Goal: Use online tool/utility: Utilize a website feature to perform a specific function

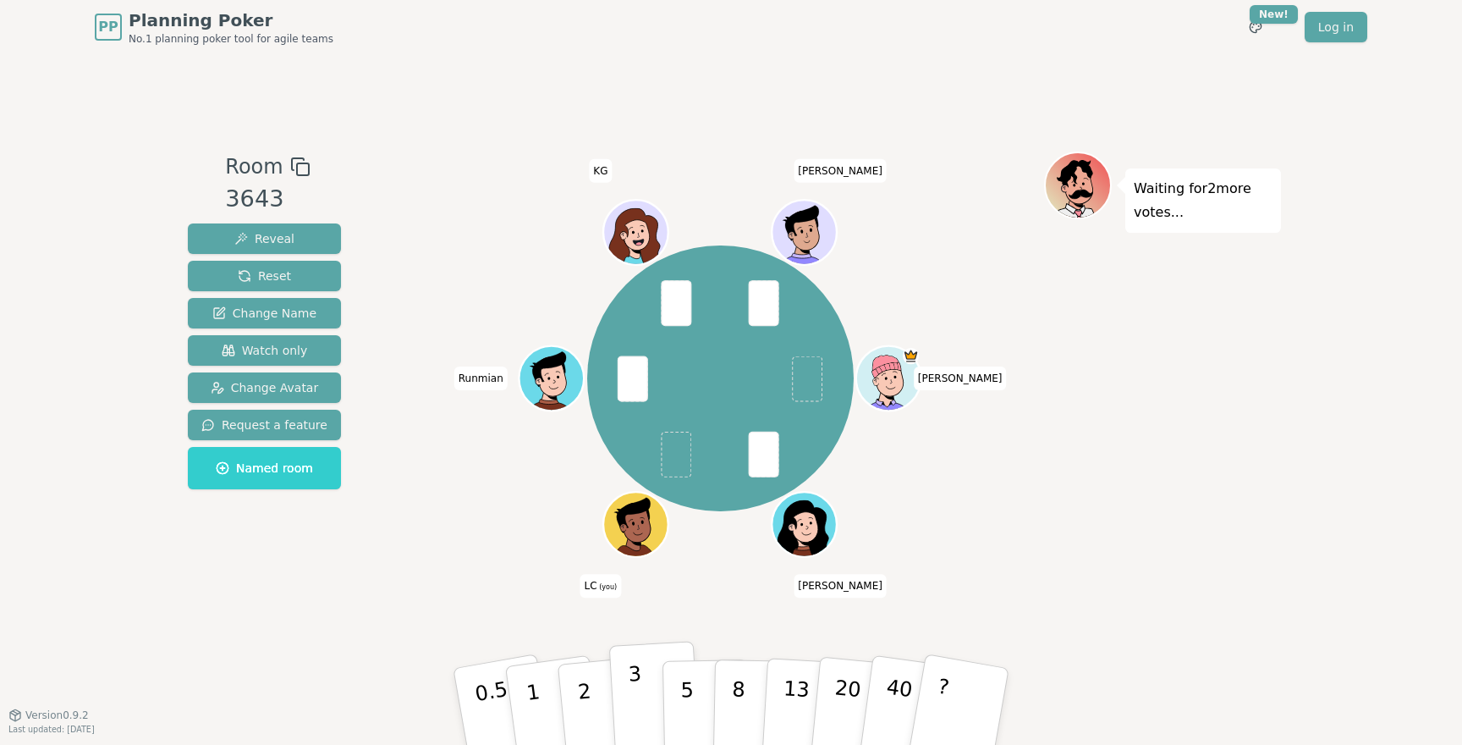
click at [653, 700] on button "3" at bounding box center [655, 707] width 92 height 132
click at [625, 515] on icon at bounding box center [624, 522] width 9 height 14
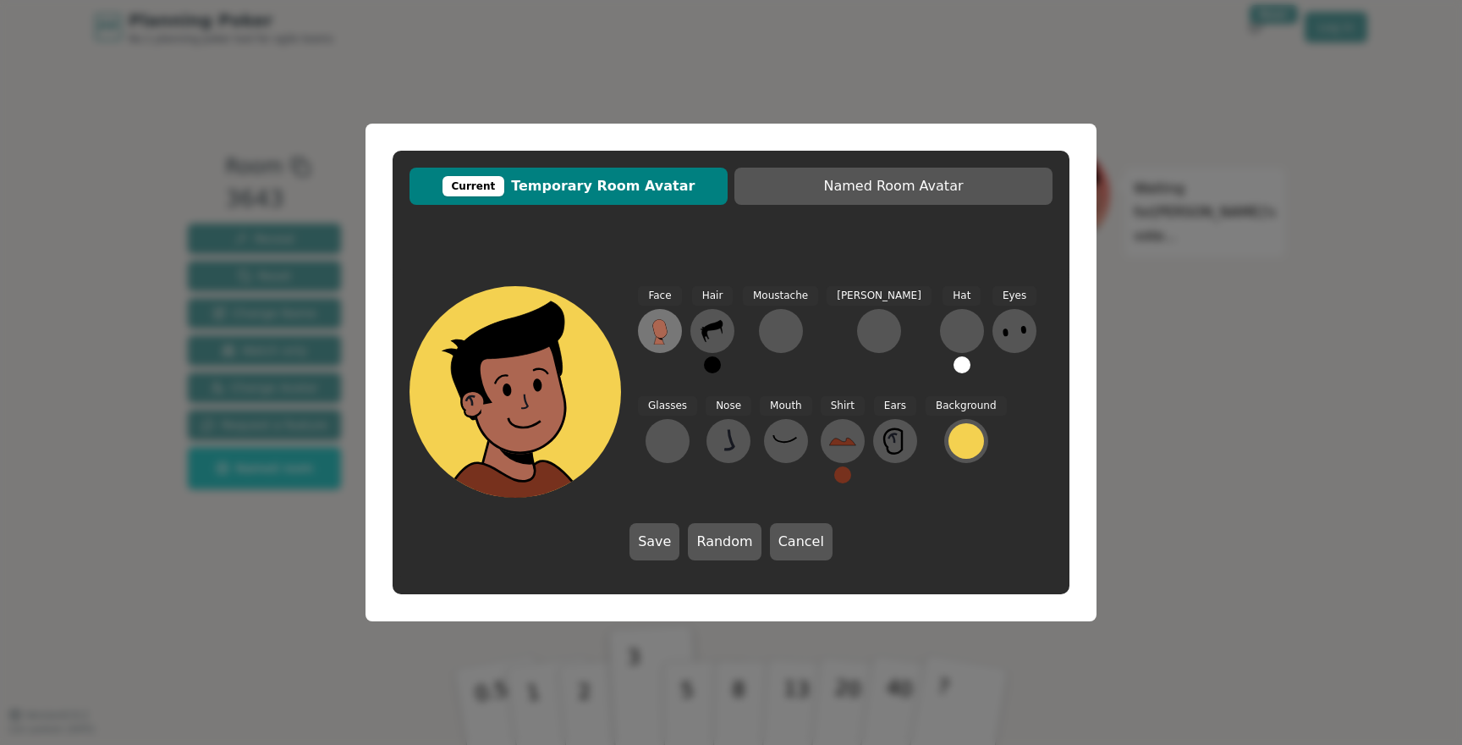
click at [678, 333] on button at bounding box center [660, 331] width 44 height 44
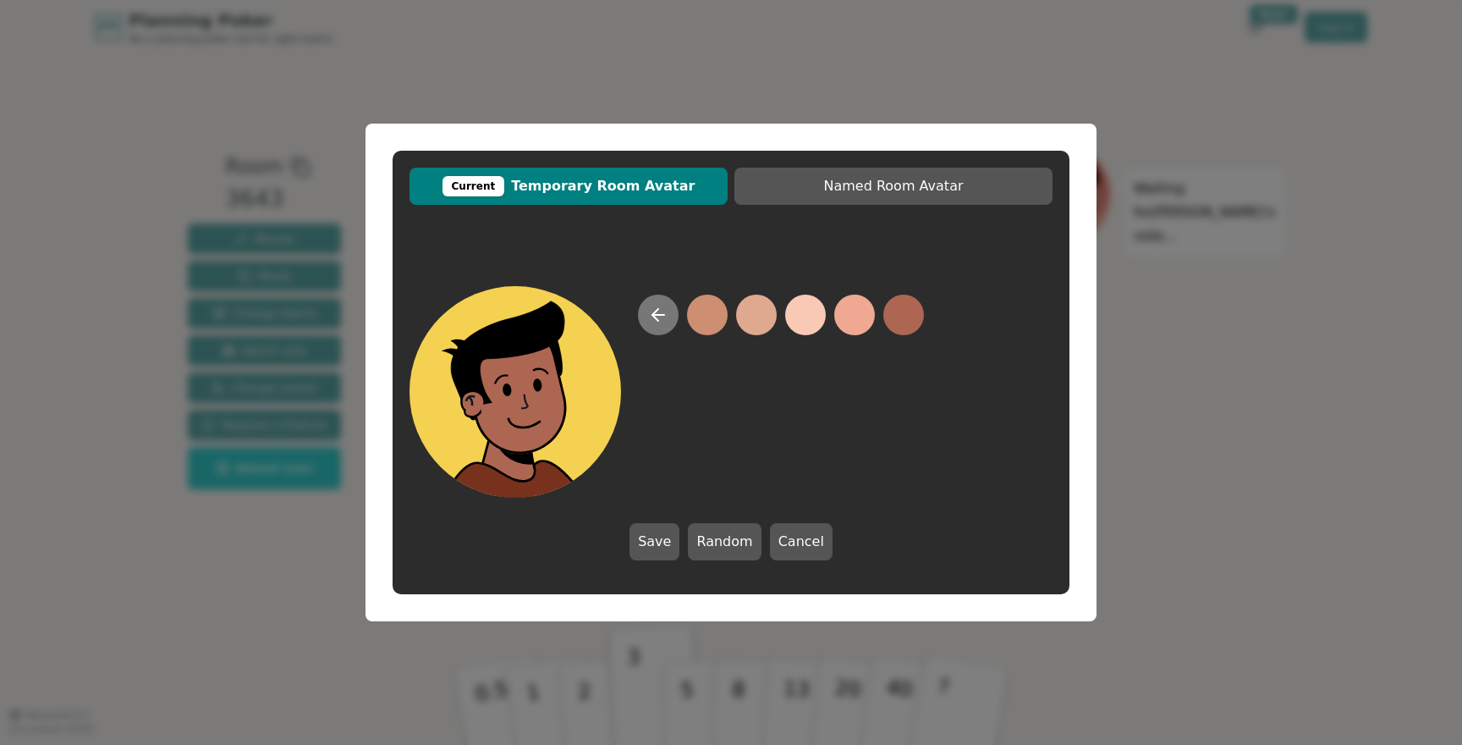
click at [659, 319] on icon at bounding box center [658, 315] width 20 height 20
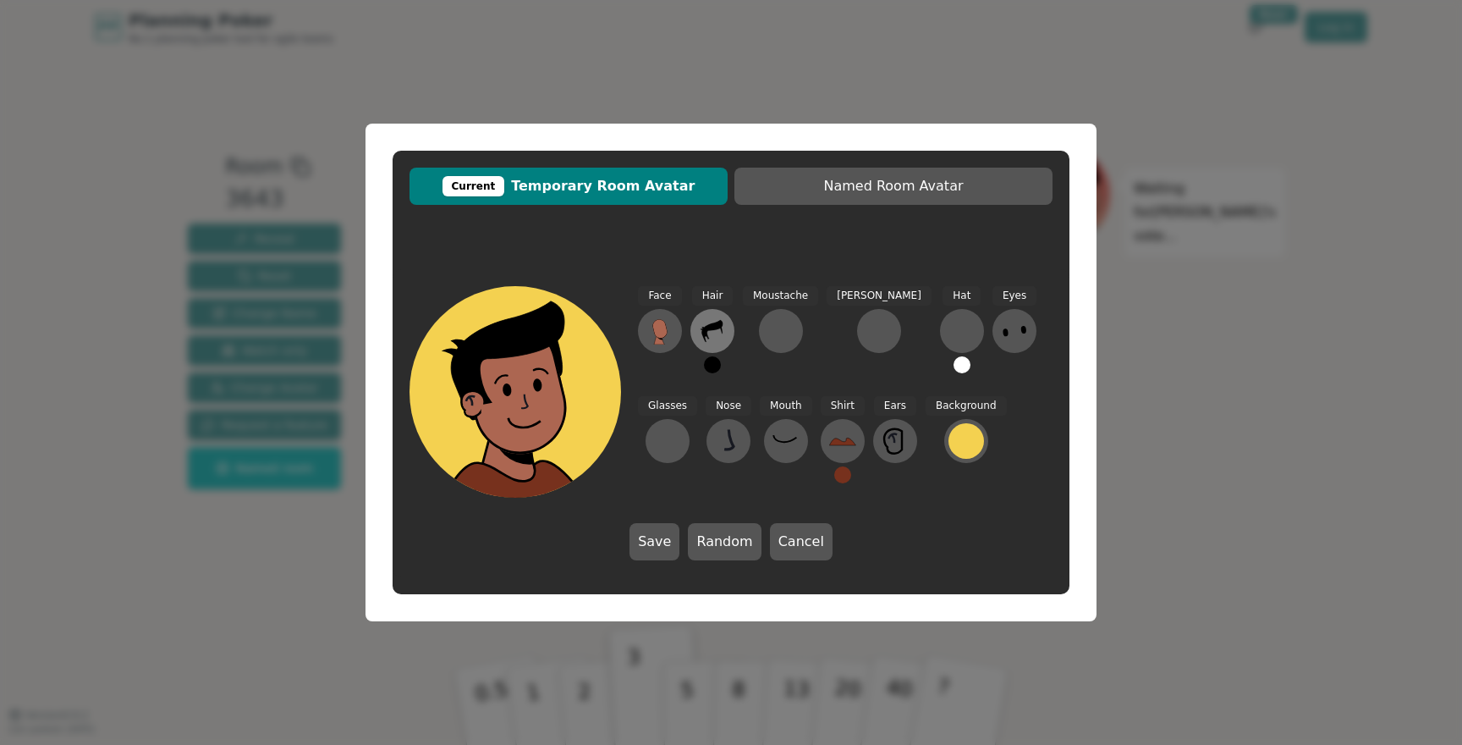
click at [713, 342] on icon at bounding box center [712, 330] width 27 height 27
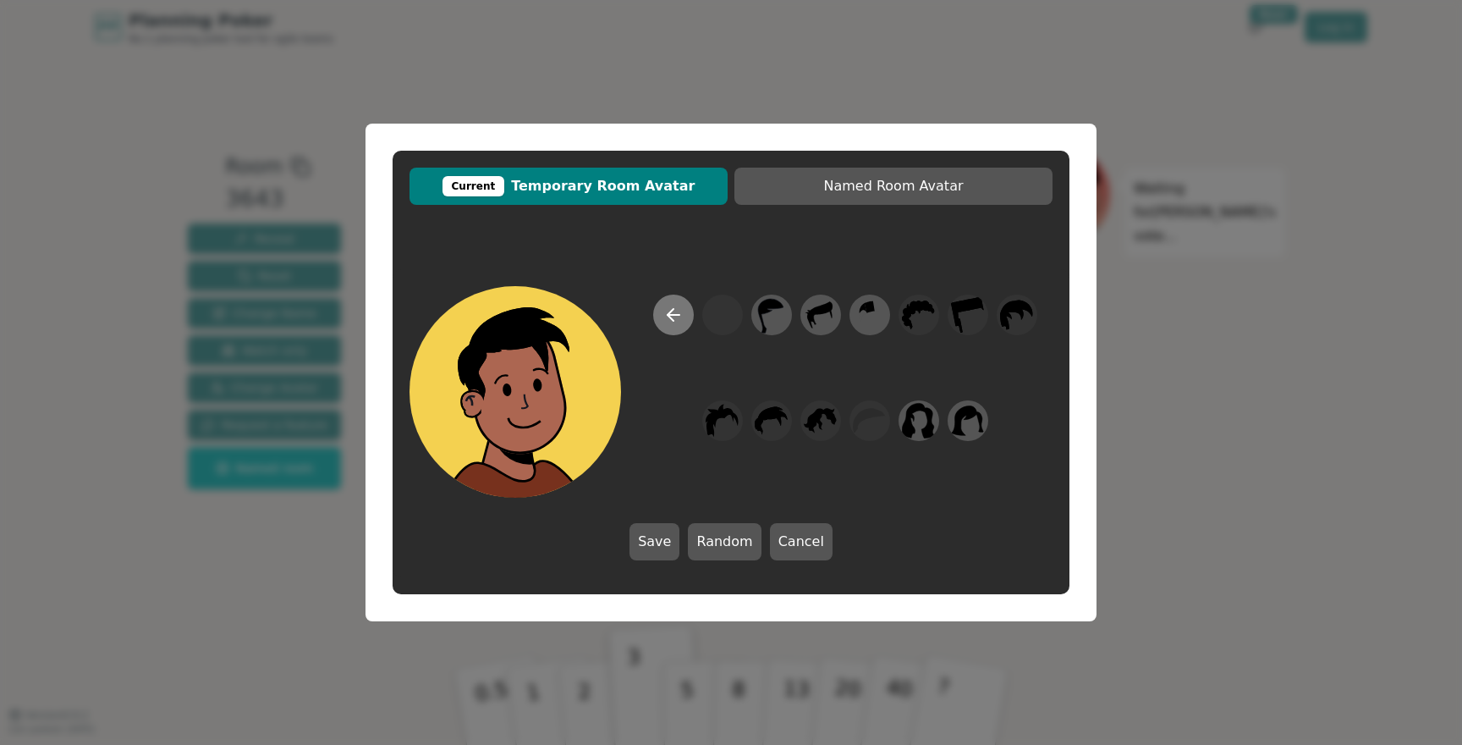
click at [689, 322] on button at bounding box center [673, 315] width 41 height 41
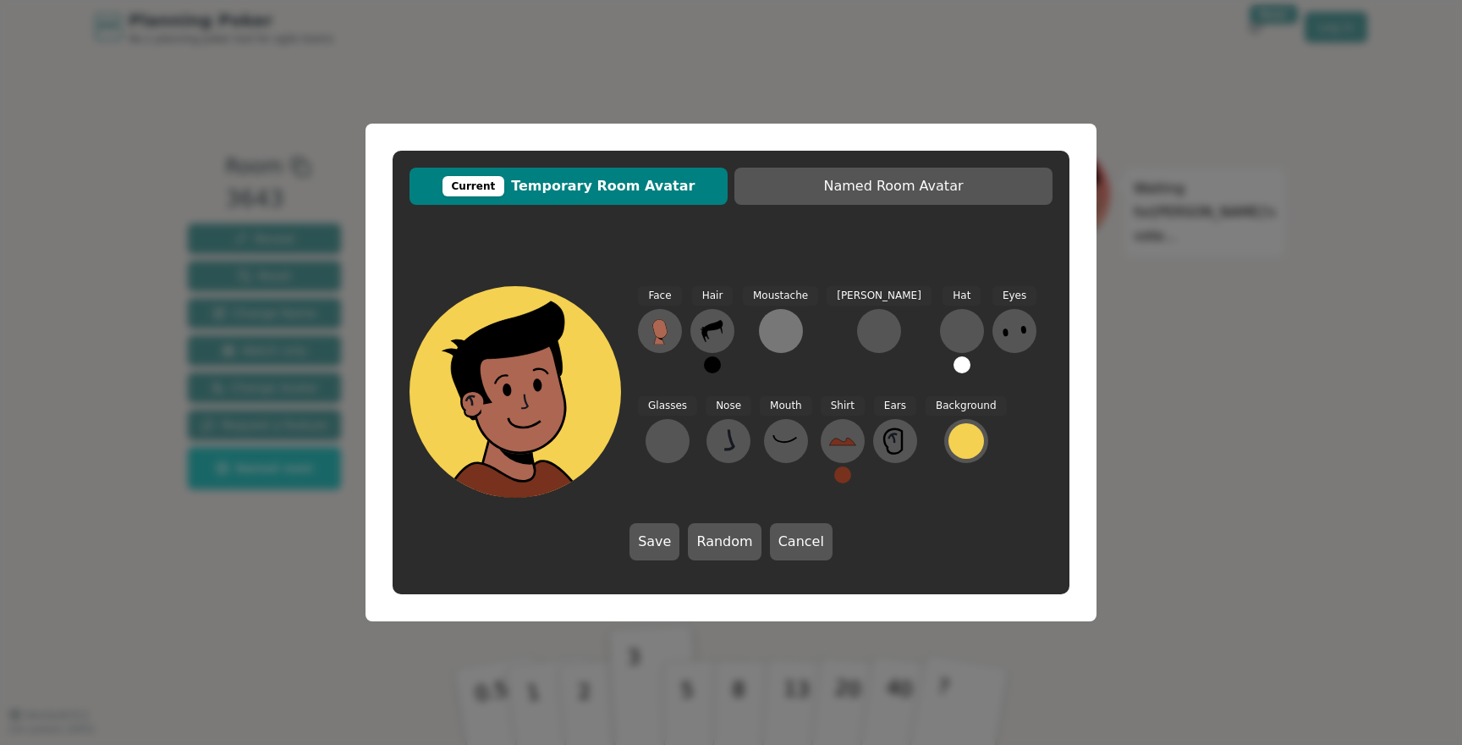
click at [788, 350] on button at bounding box center [781, 331] width 44 height 44
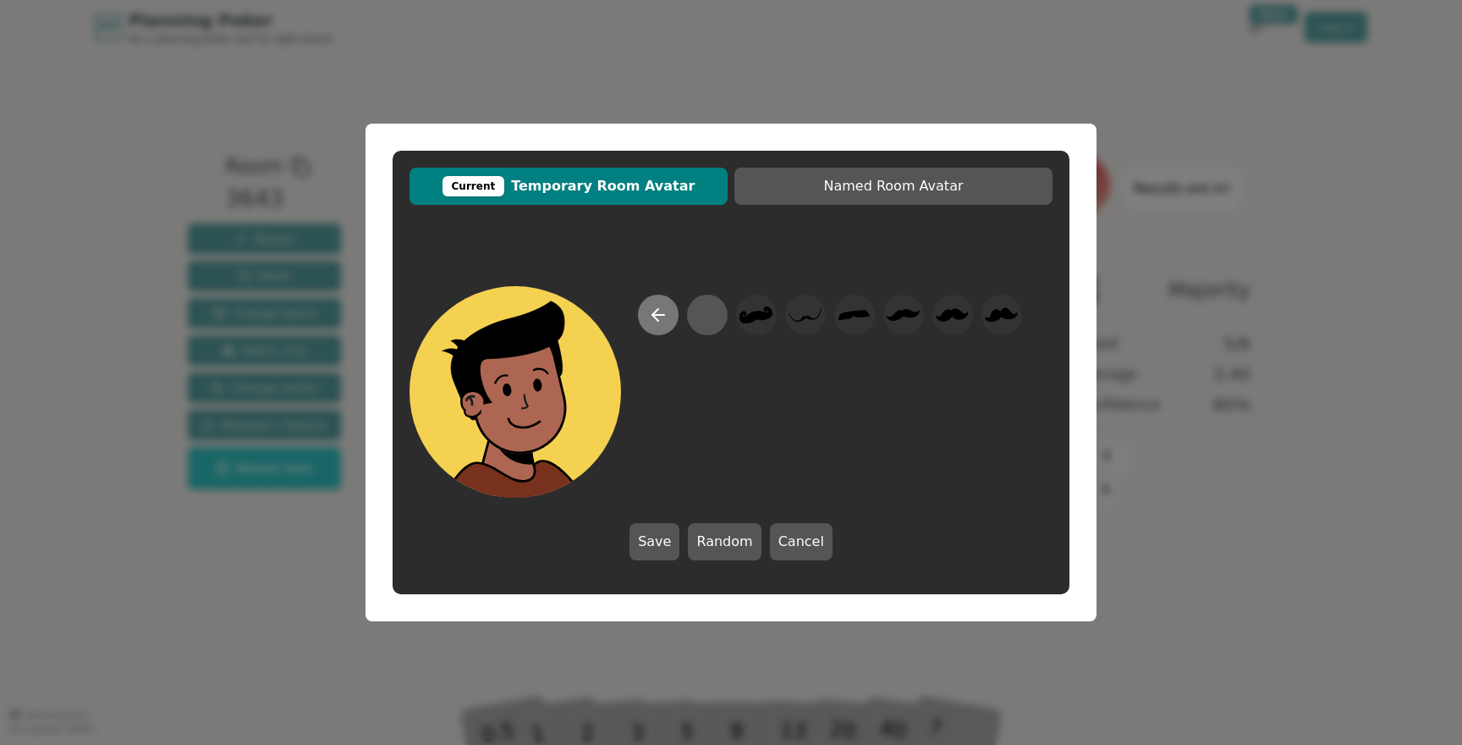
click at [660, 311] on icon at bounding box center [658, 315] width 20 height 20
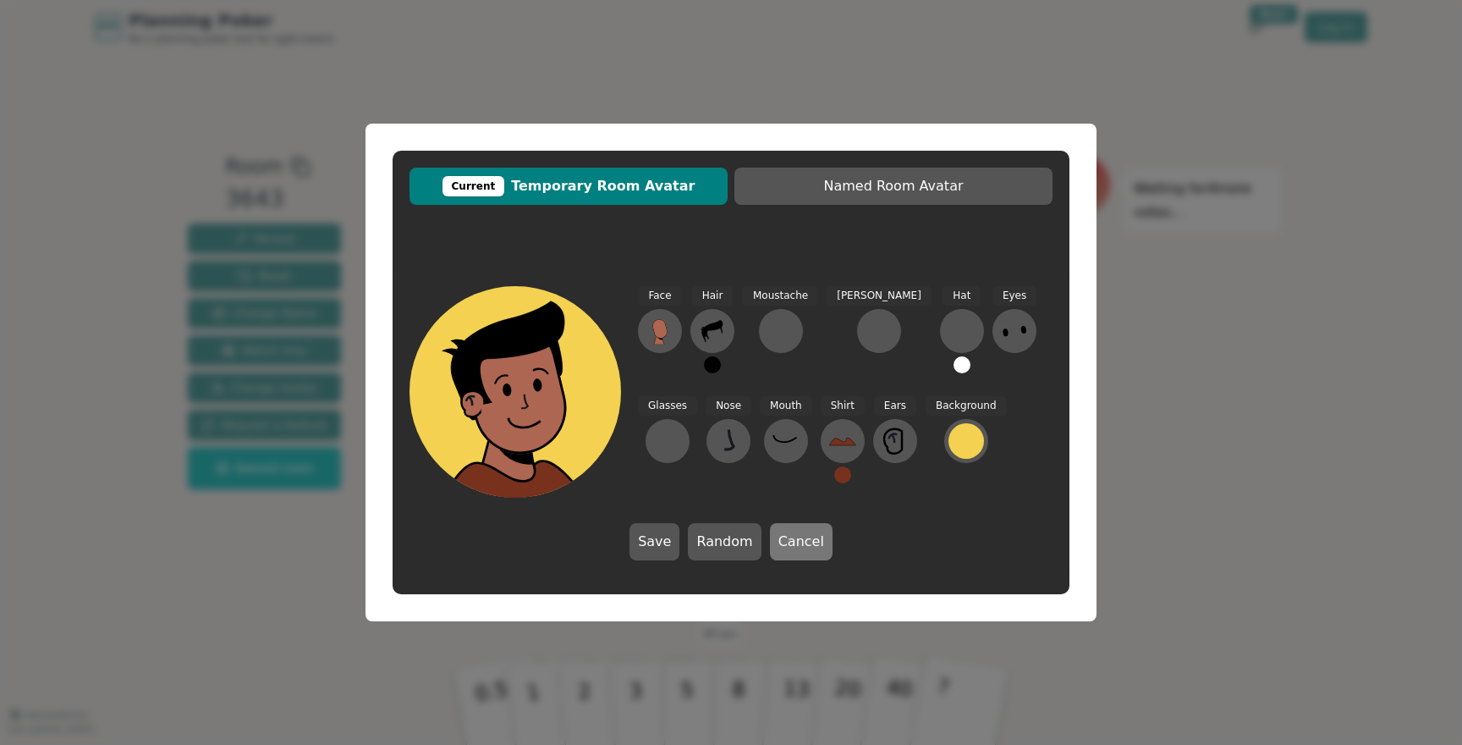
click at [790, 539] on button "Cancel" at bounding box center [801, 541] width 63 height 37
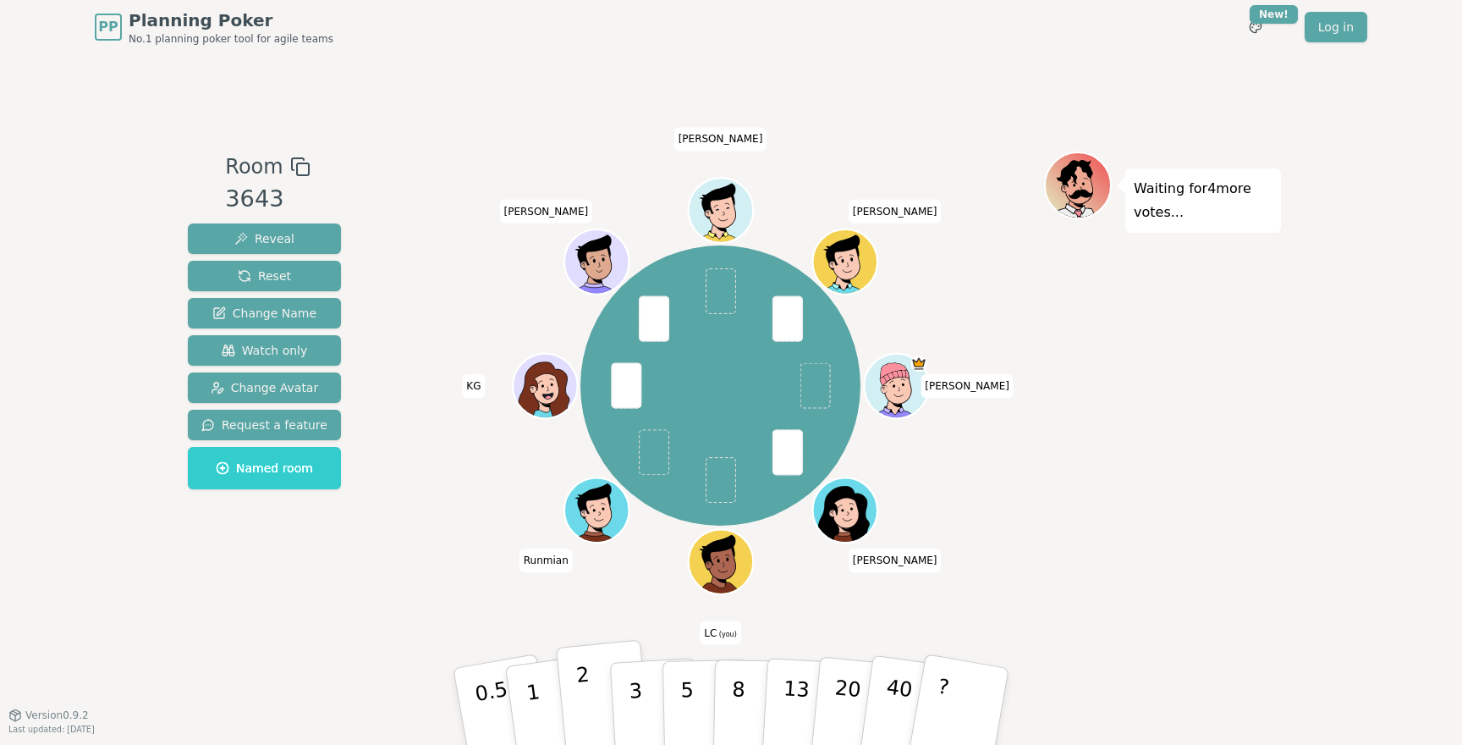
click at [576, 701] on button "2" at bounding box center [604, 707] width 96 height 135
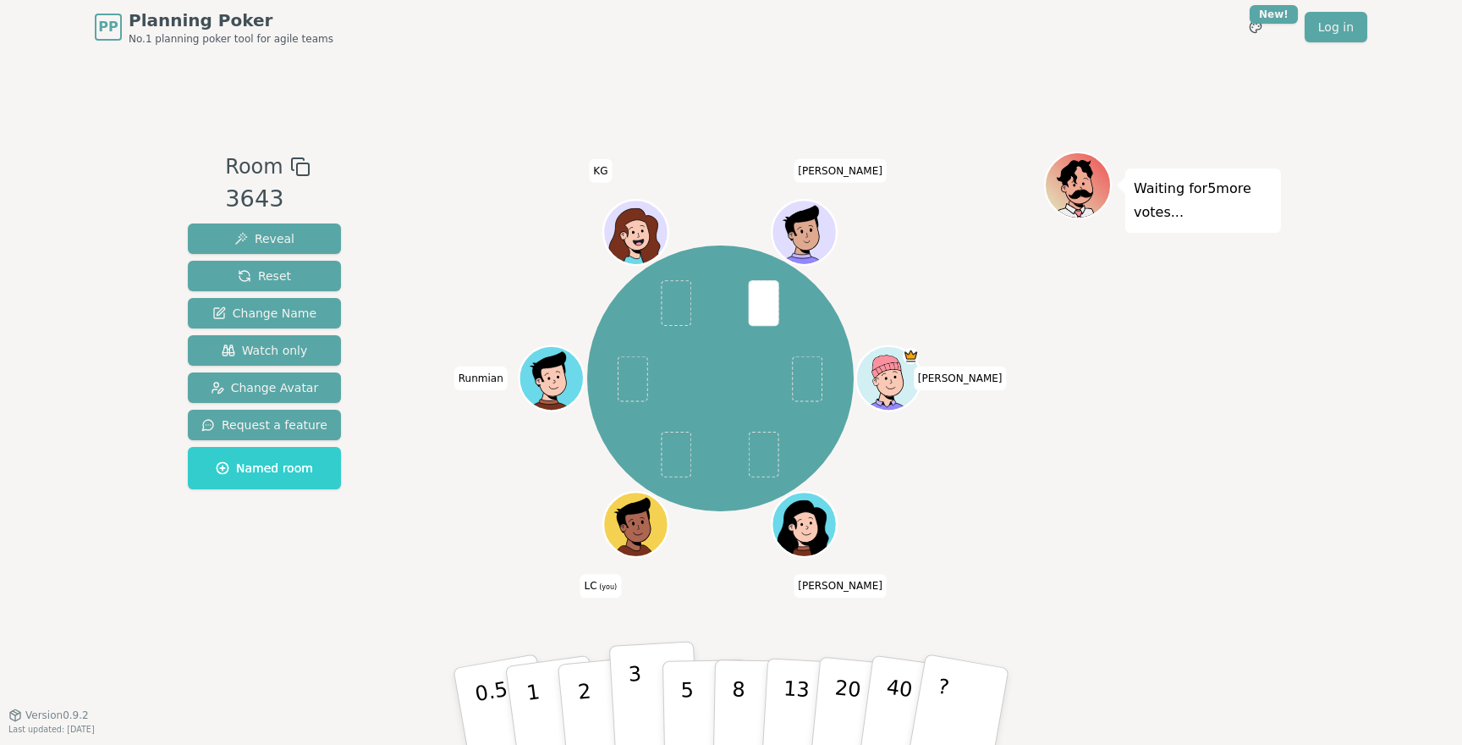
click at [625, 691] on button "3" at bounding box center [655, 707] width 92 height 132
click at [579, 682] on p "2" at bounding box center [586, 709] width 22 height 92
click at [640, 523] on icon at bounding box center [638, 523] width 63 height 7
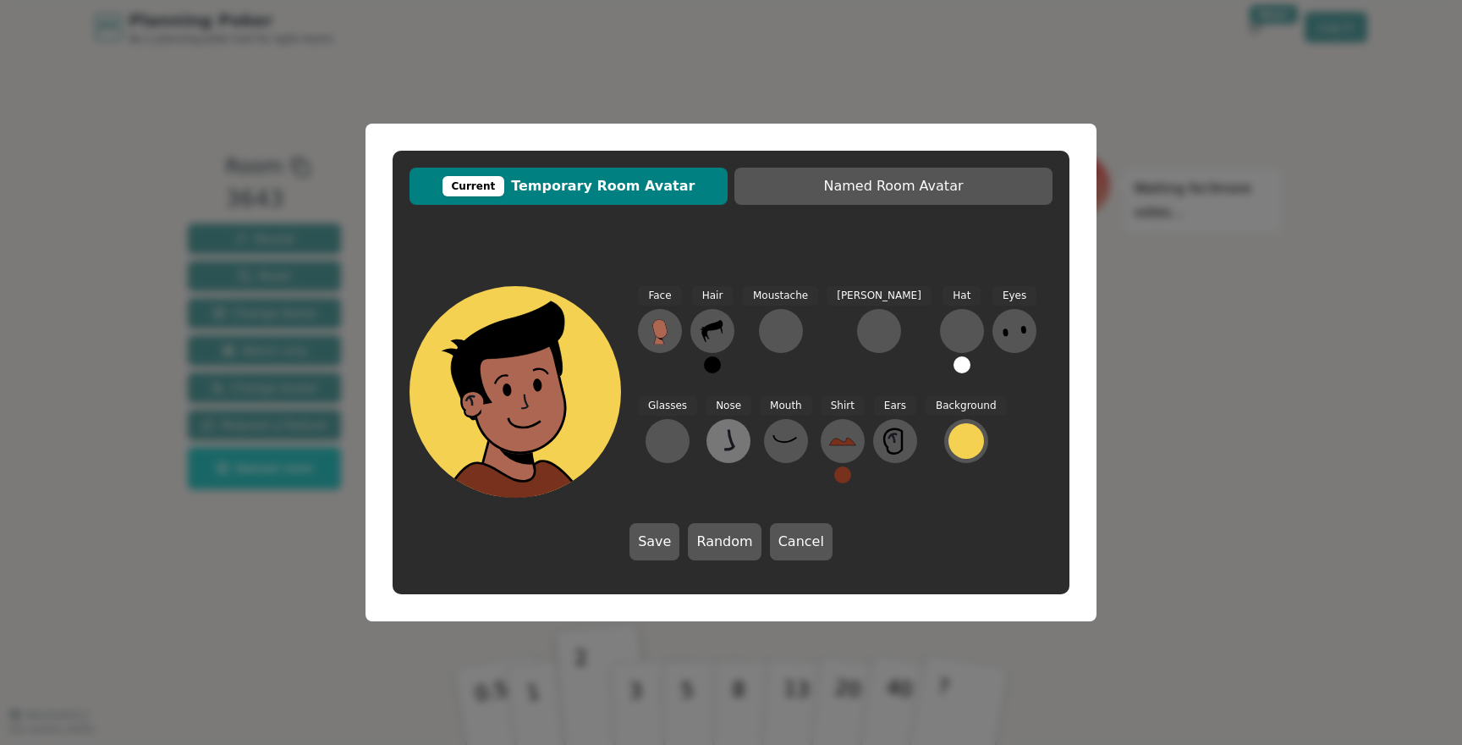
click at [715, 429] on icon at bounding box center [728, 440] width 27 height 27
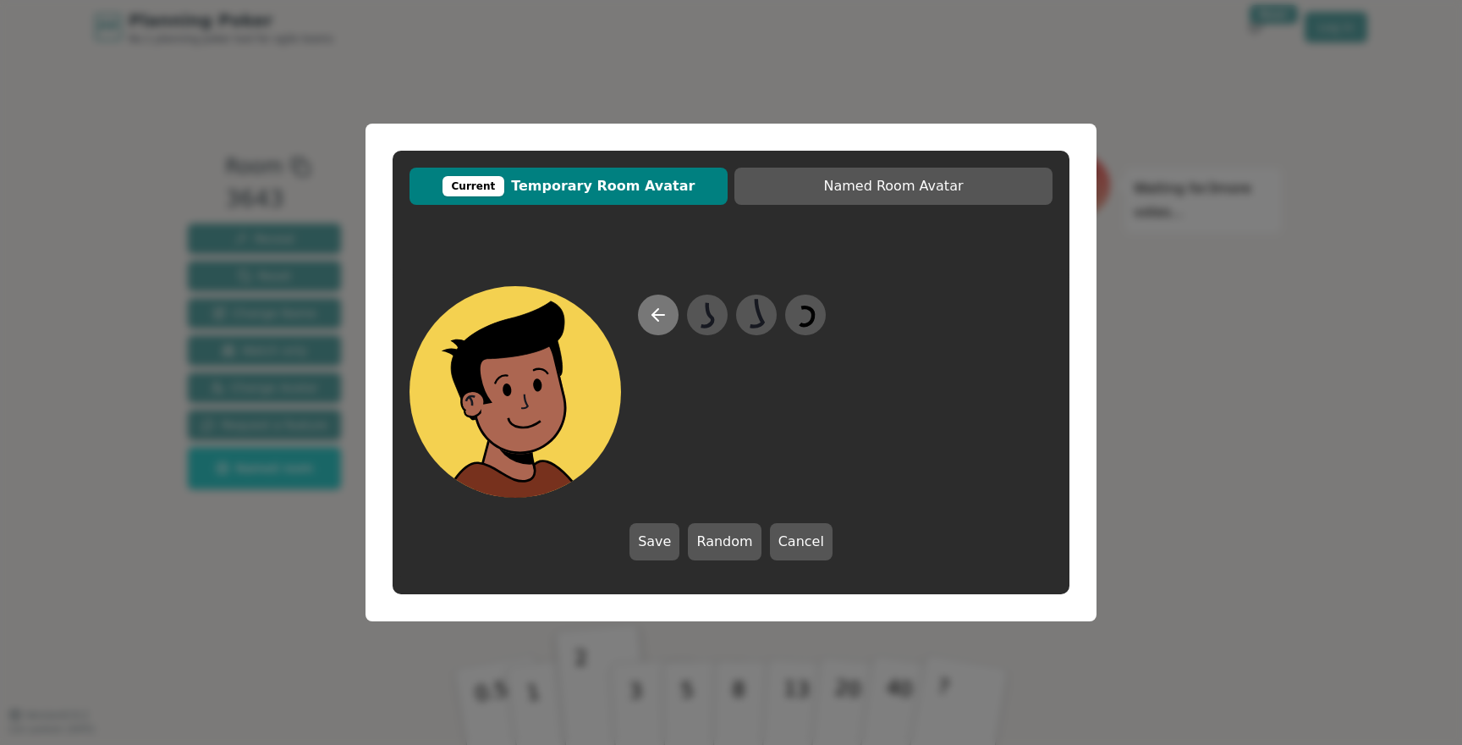
click at [667, 320] on icon at bounding box center [658, 315] width 20 height 20
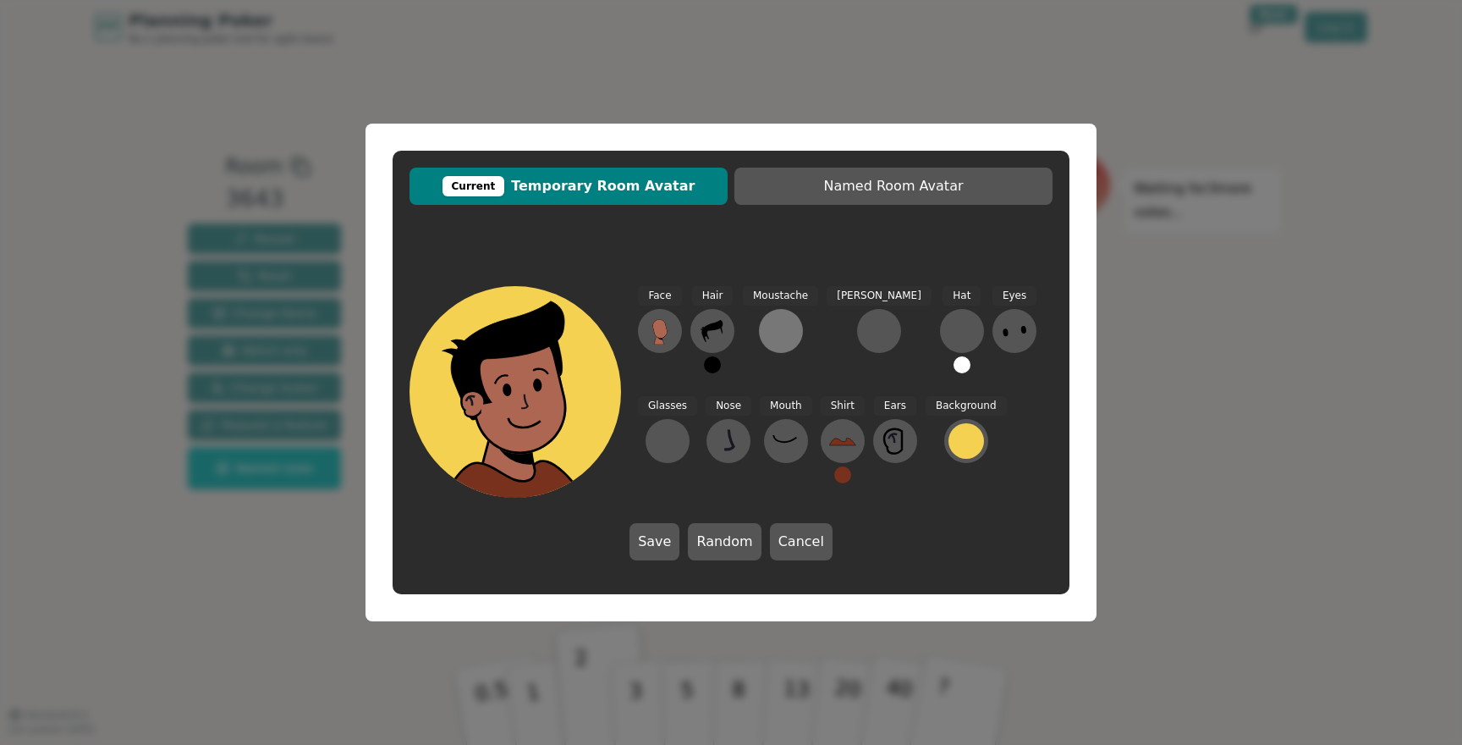
click at [768, 339] on div at bounding box center [781, 330] width 27 height 27
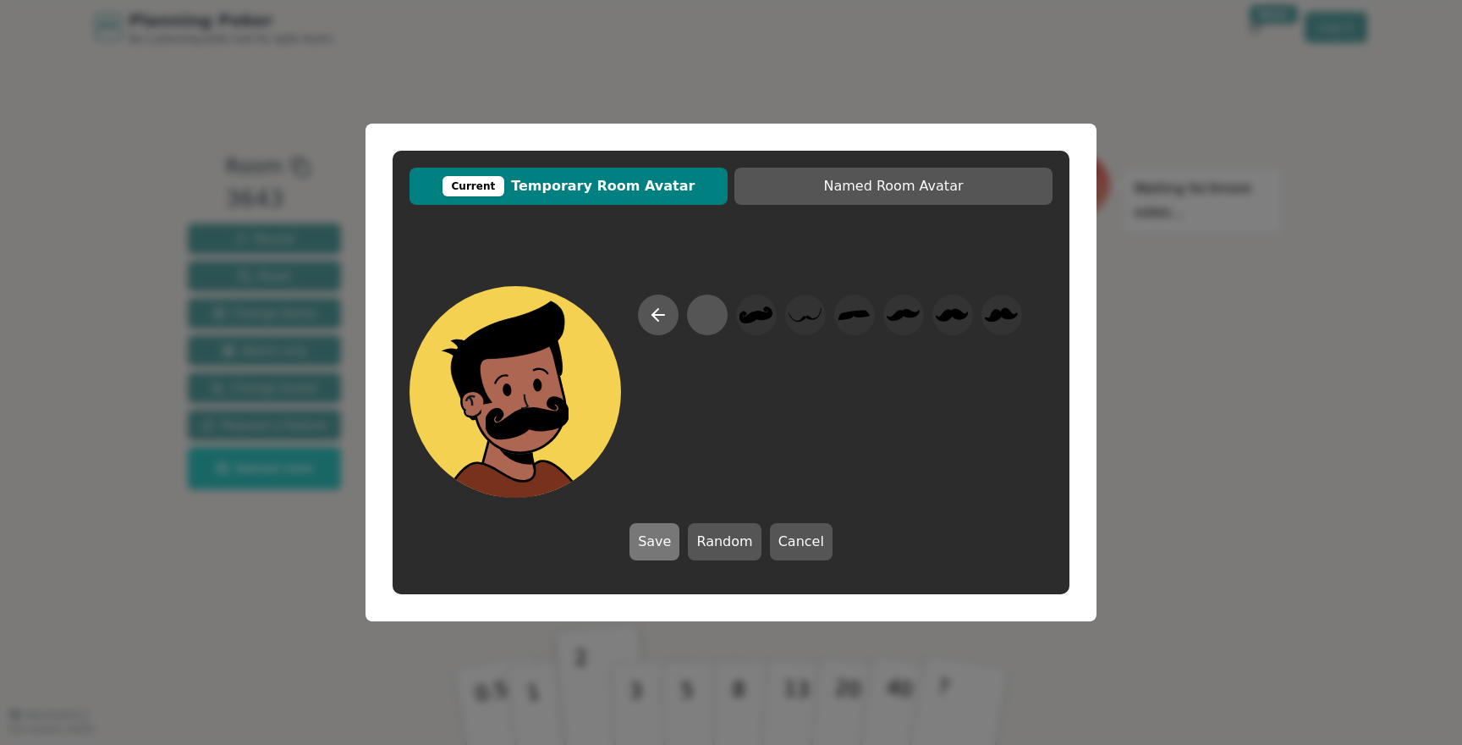
click at [655, 540] on button "Save" at bounding box center [655, 541] width 50 height 37
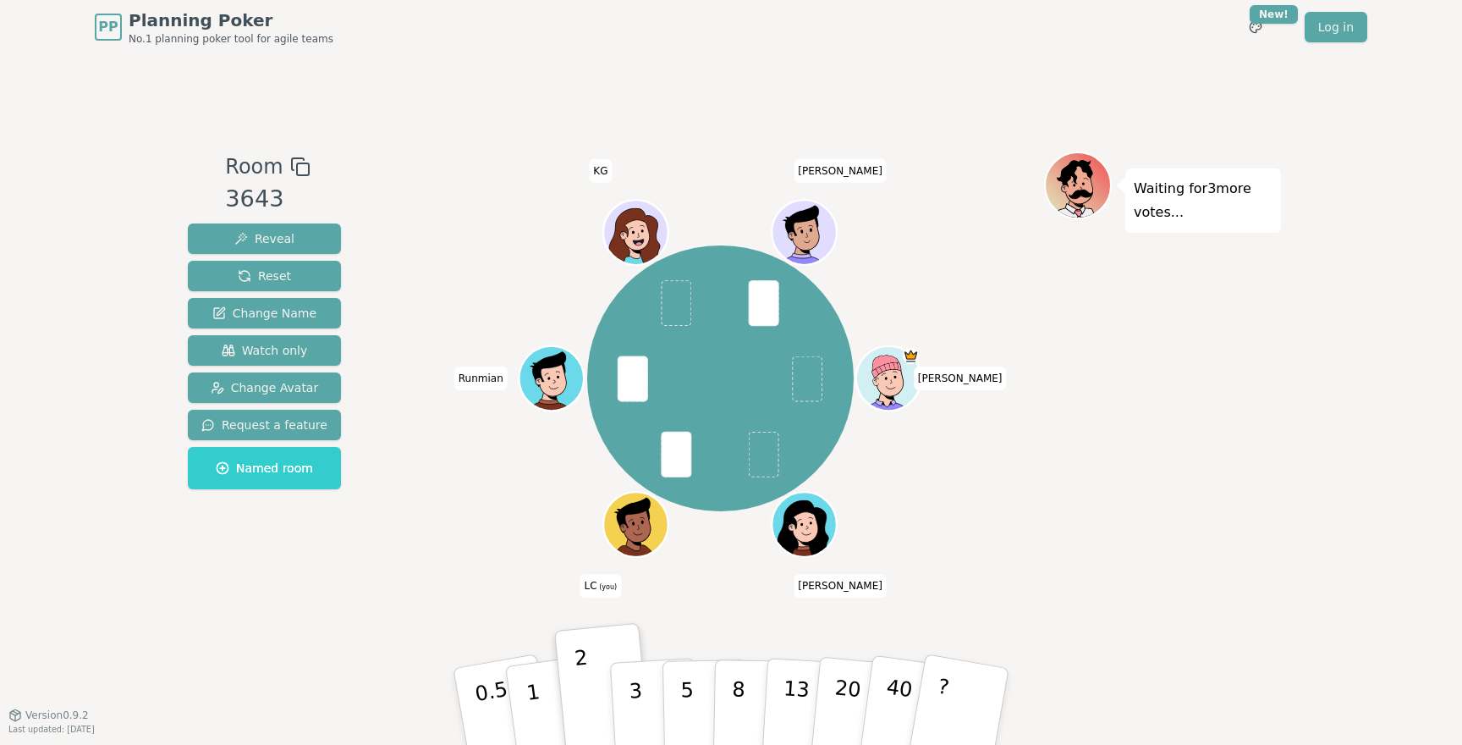
click at [647, 534] on icon at bounding box center [639, 534] width 31 height 11
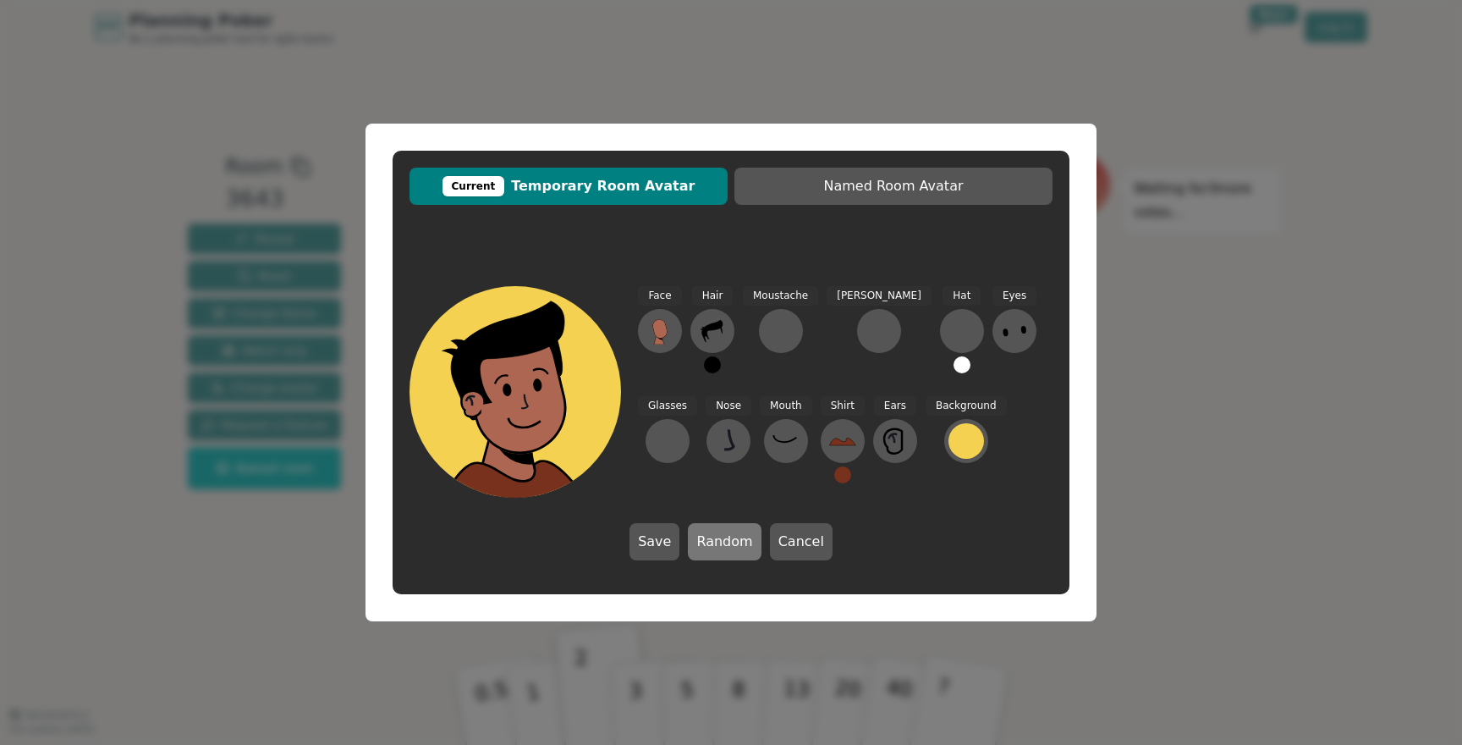
click at [735, 551] on button "Random" at bounding box center [724, 541] width 73 height 37
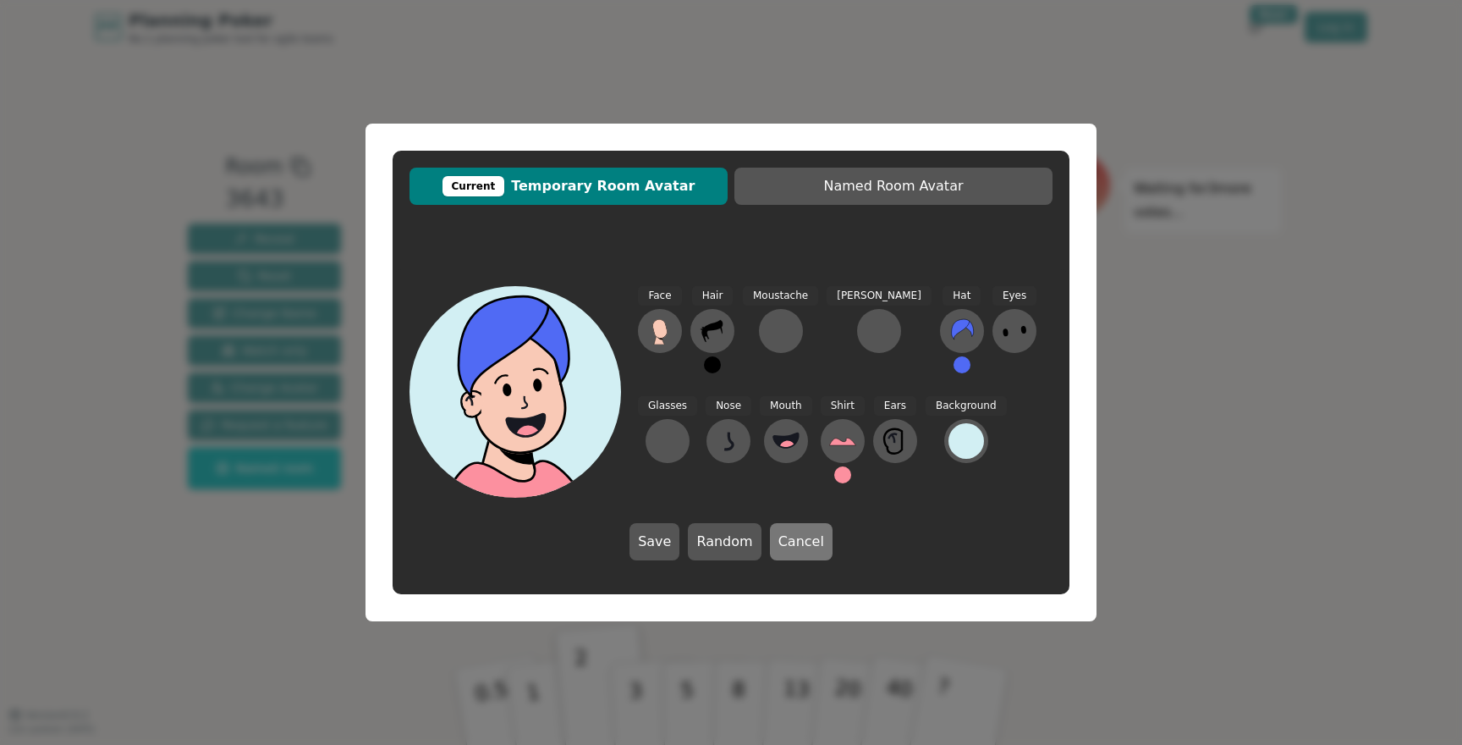
click at [809, 543] on button "Cancel" at bounding box center [801, 541] width 63 height 37
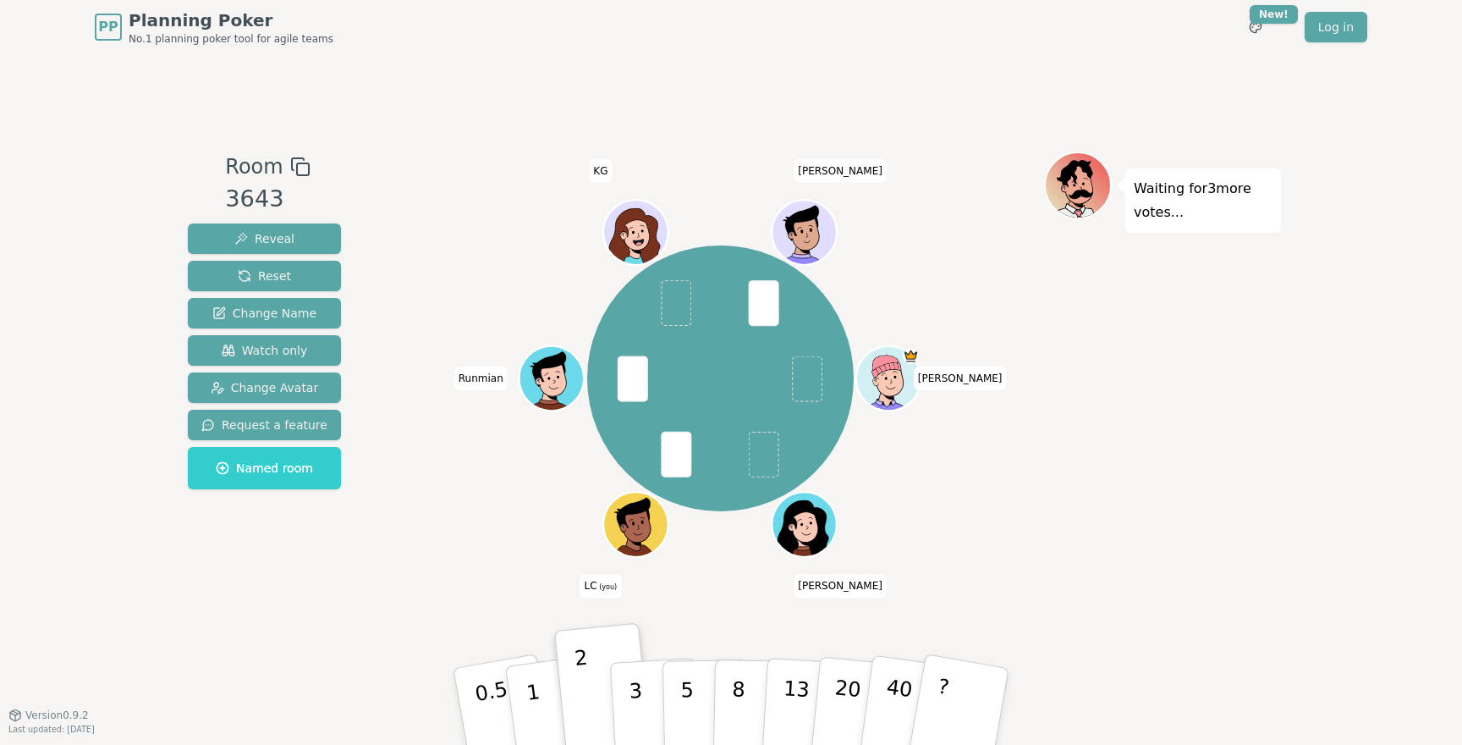
click at [641, 507] on icon at bounding box center [634, 516] width 34 height 36
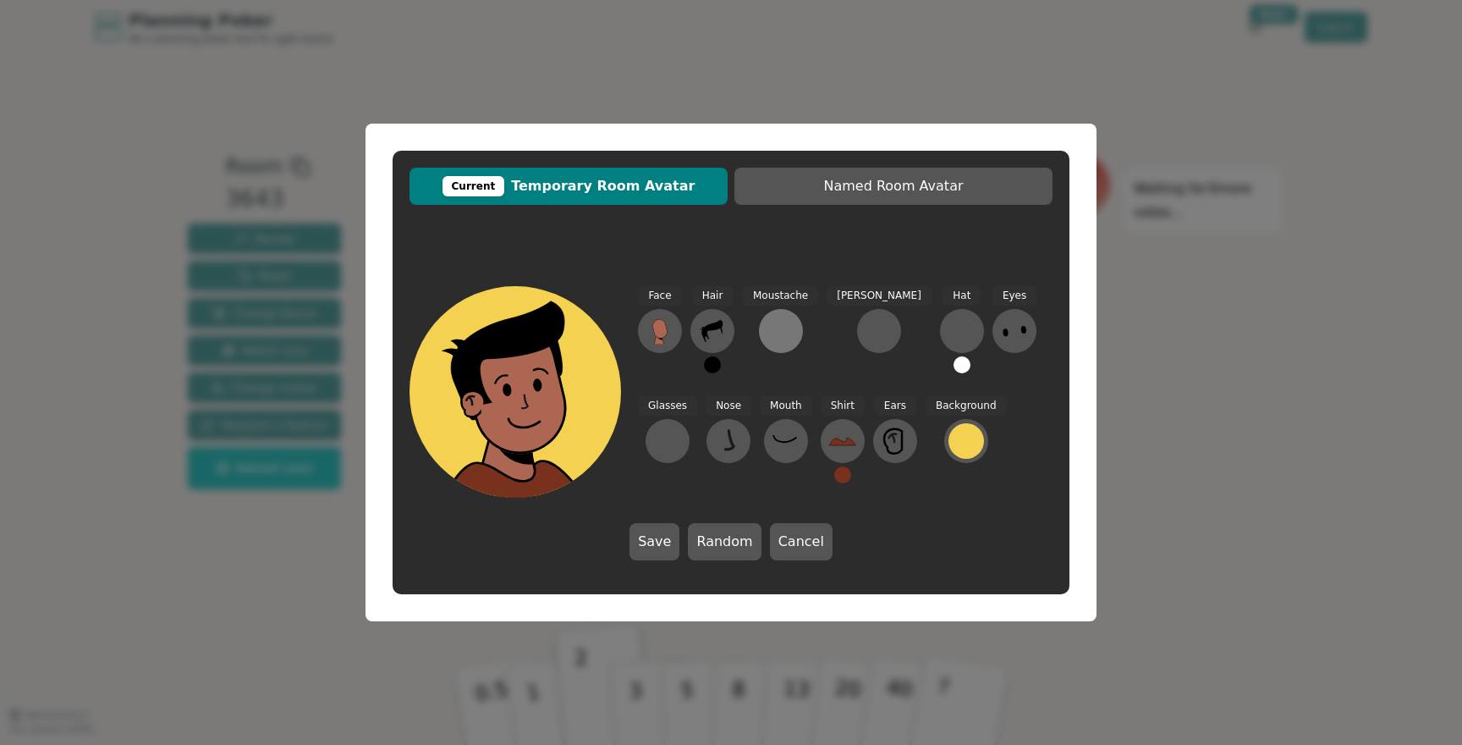
click at [782, 334] on div at bounding box center [781, 330] width 27 height 27
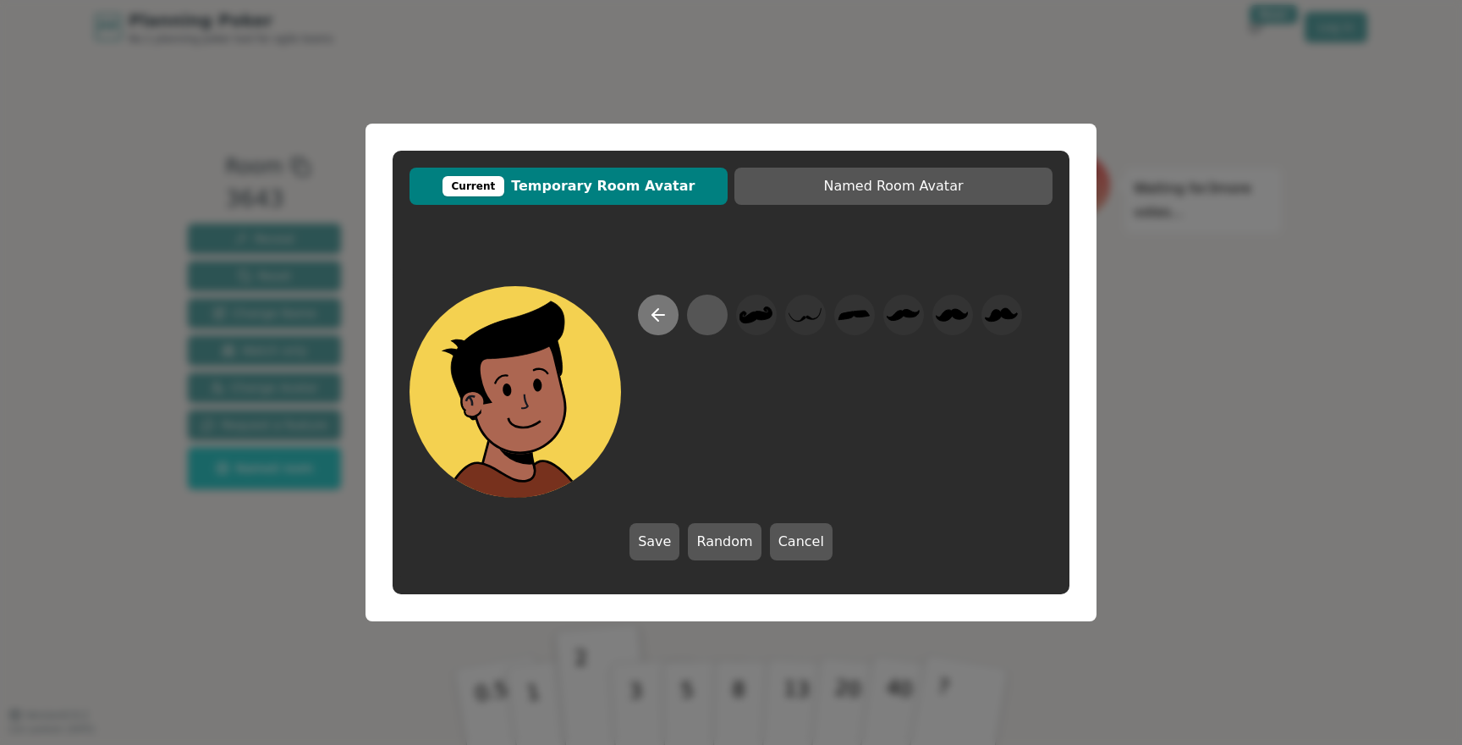
click at [668, 307] on icon at bounding box center [658, 315] width 20 height 20
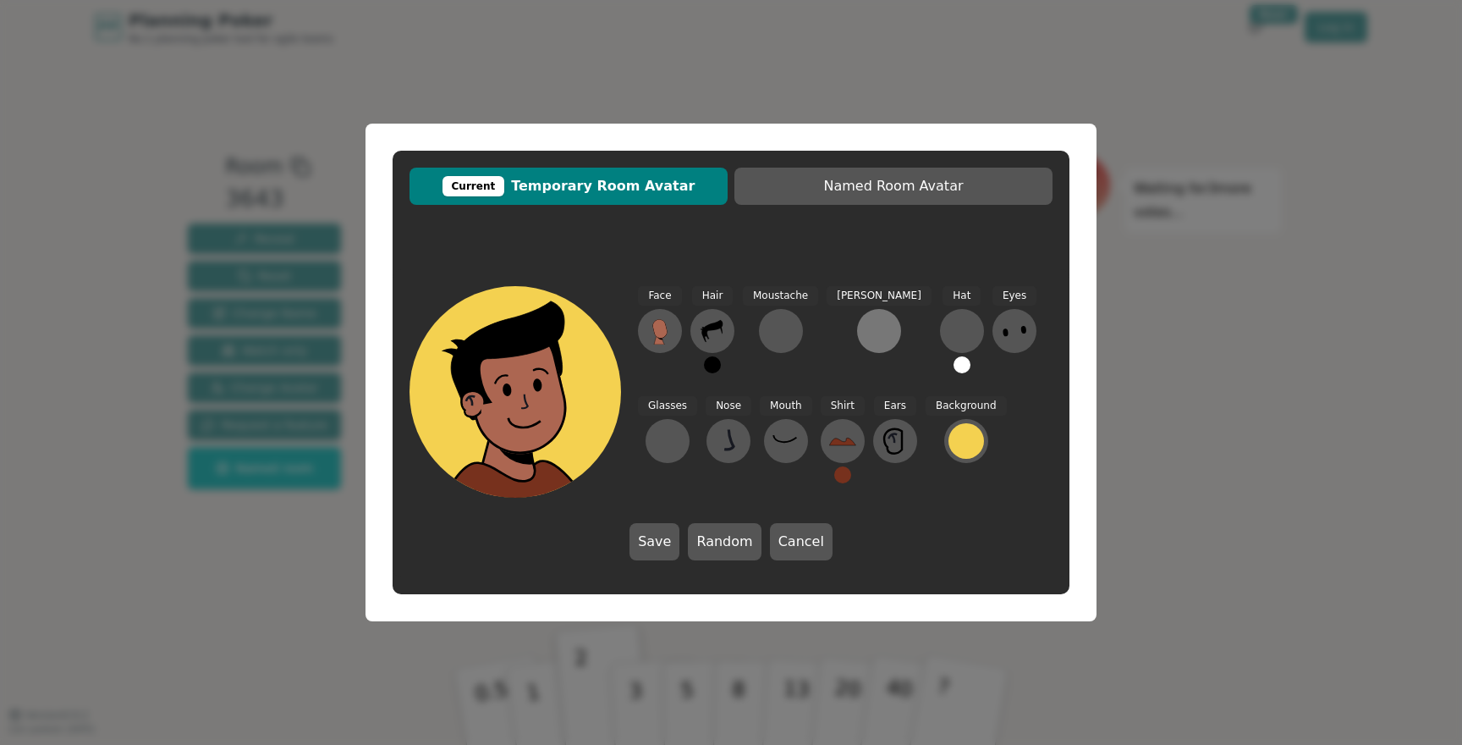
click at [866, 340] on div at bounding box center [879, 330] width 27 height 27
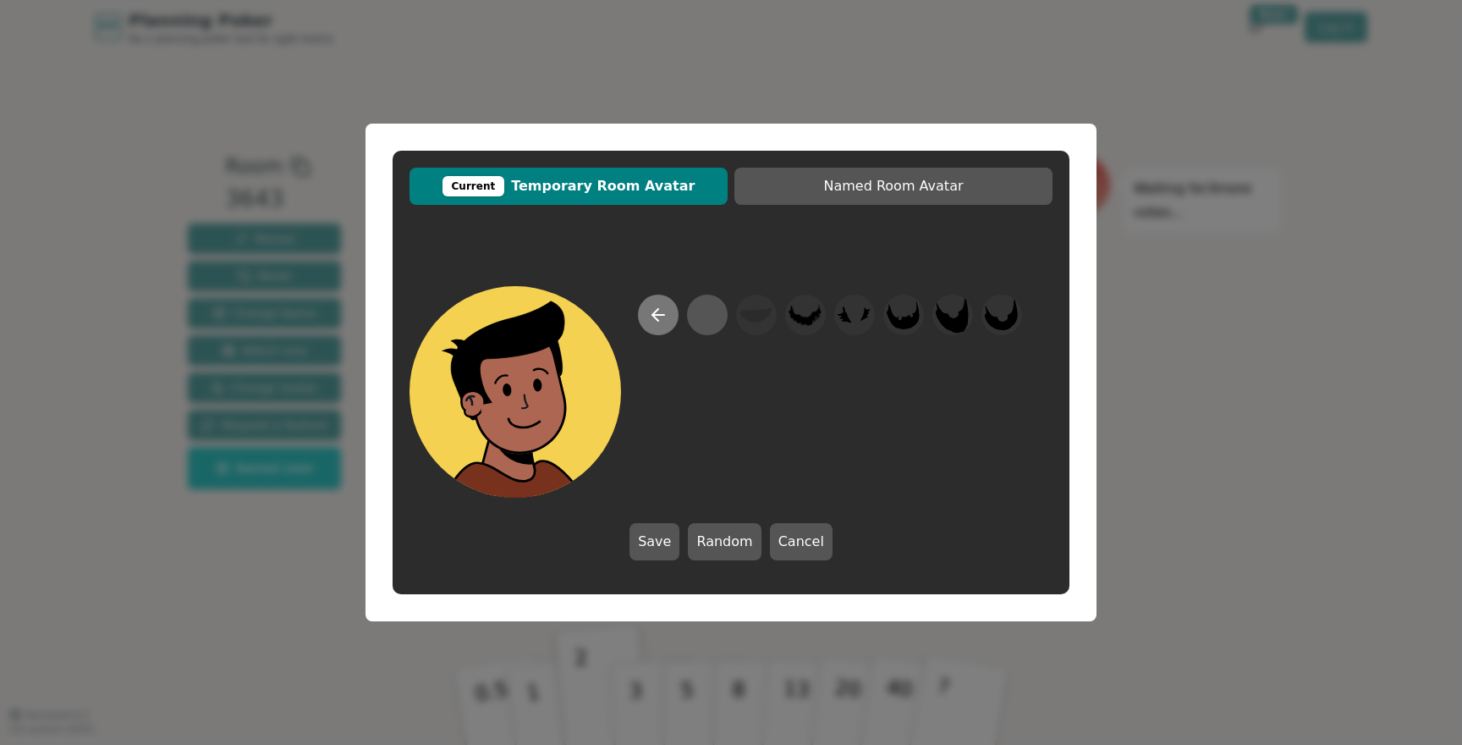
click at [661, 310] on icon at bounding box center [658, 315] width 20 height 20
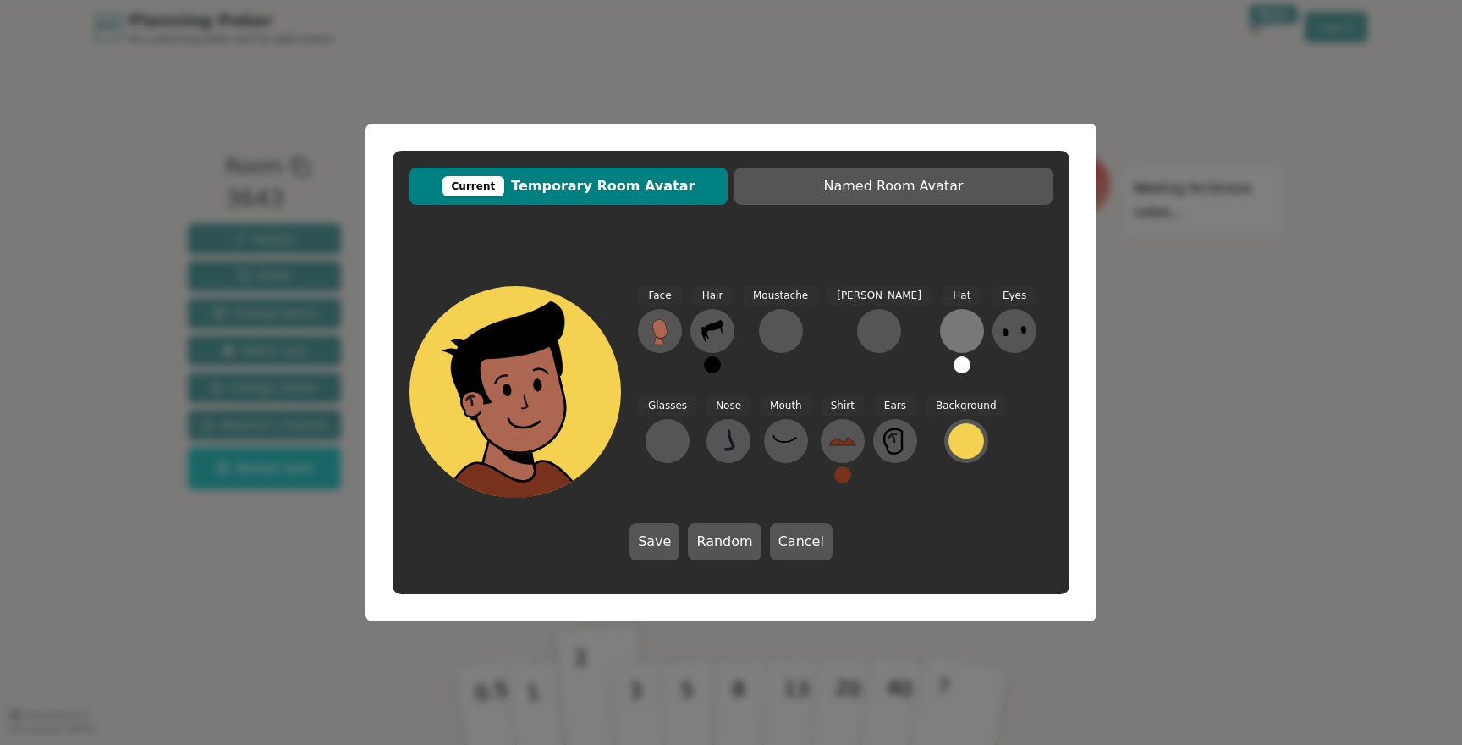
click at [949, 322] on div at bounding box center [962, 330] width 27 height 27
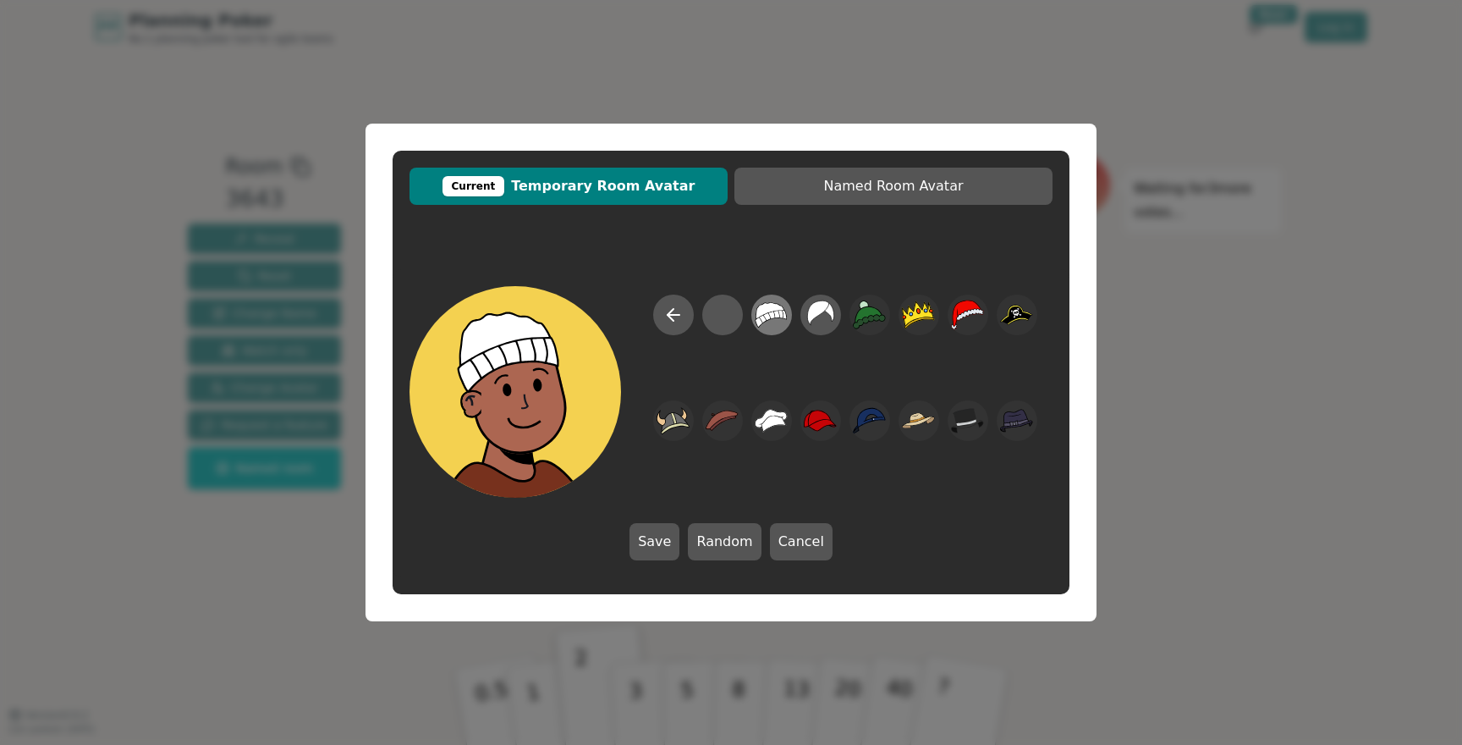
click at [758, 319] on icon at bounding box center [772, 315] width 31 height 25
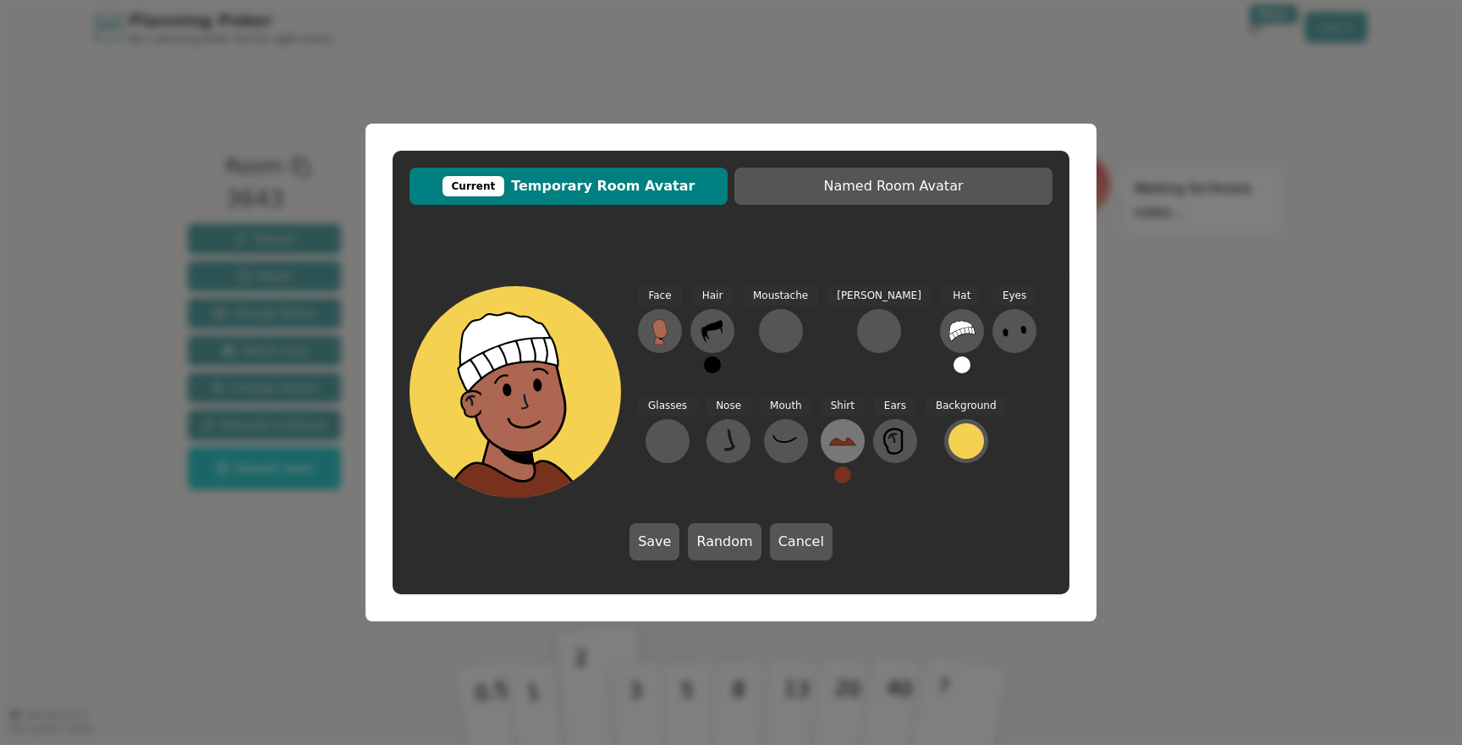
click at [829, 440] on icon at bounding box center [842, 440] width 27 height 27
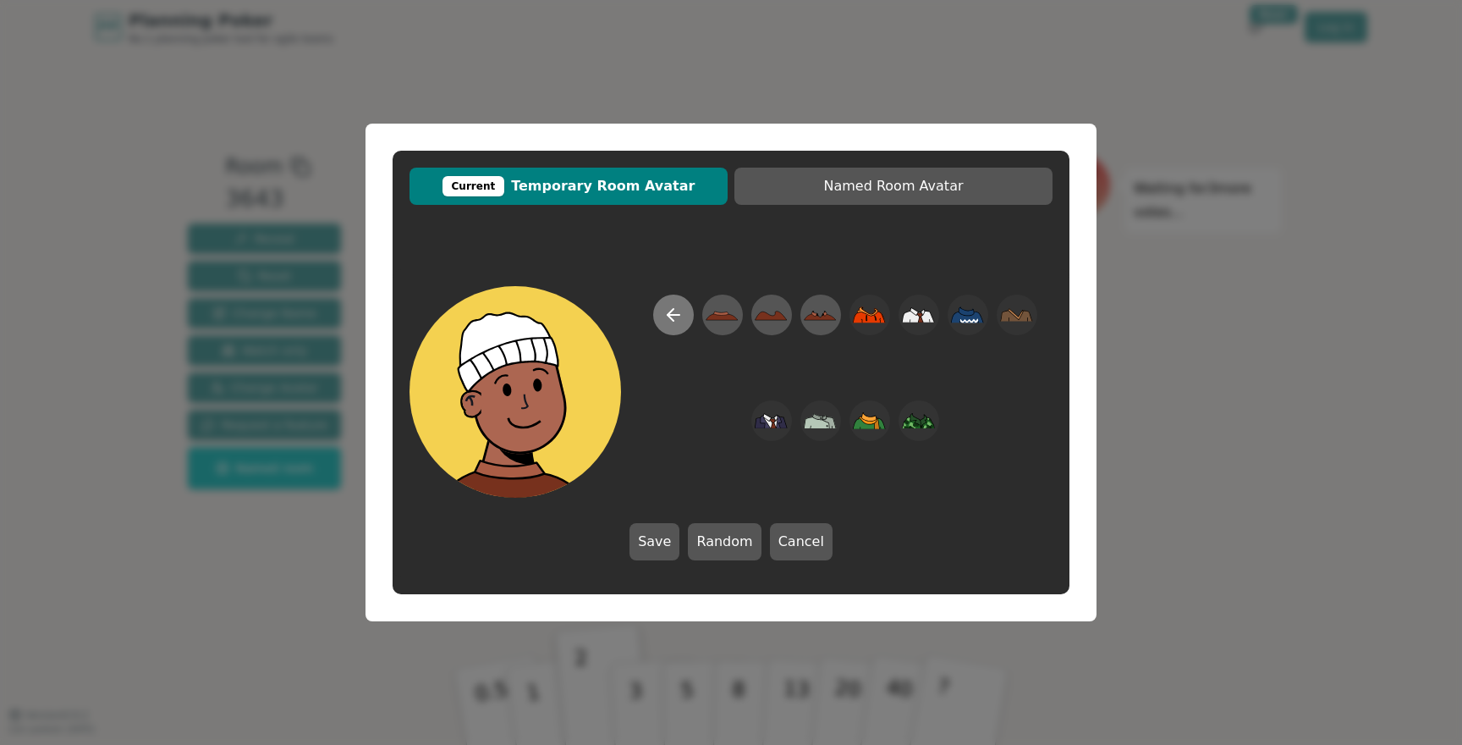
click at [663, 311] on icon at bounding box center [673, 315] width 20 height 20
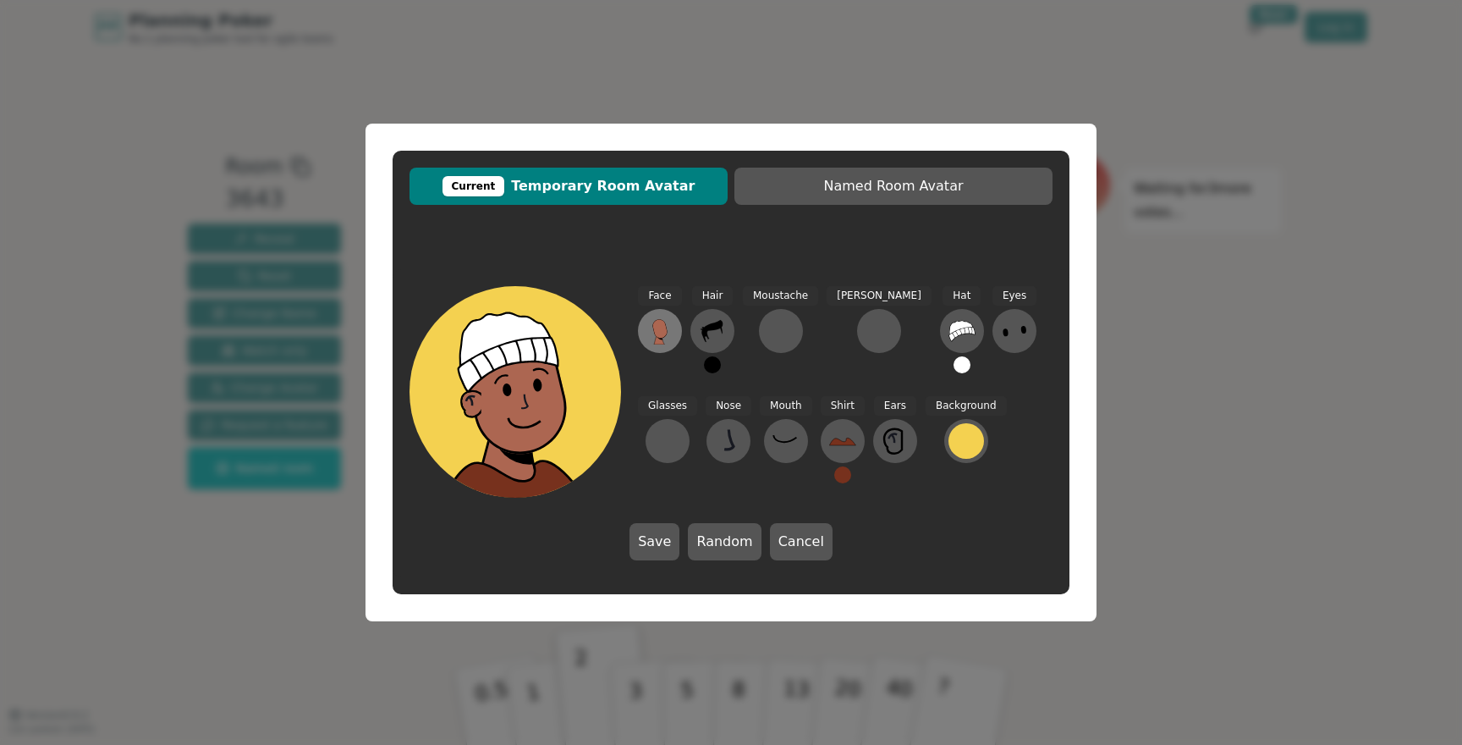
click at [663, 329] on icon at bounding box center [659, 328] width 14 height 19
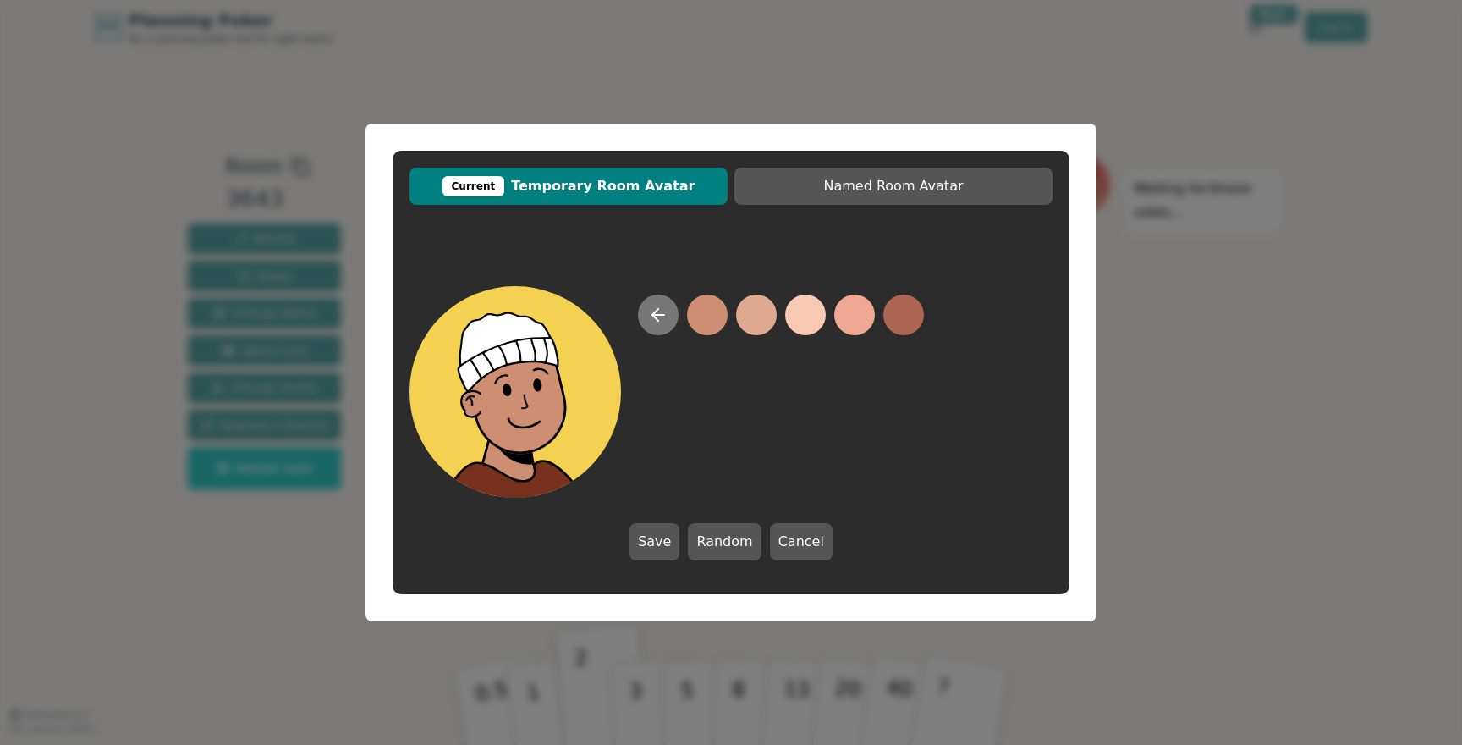
click at [657, 315] on icon at bounding box center [658, 315] width 12 height 0
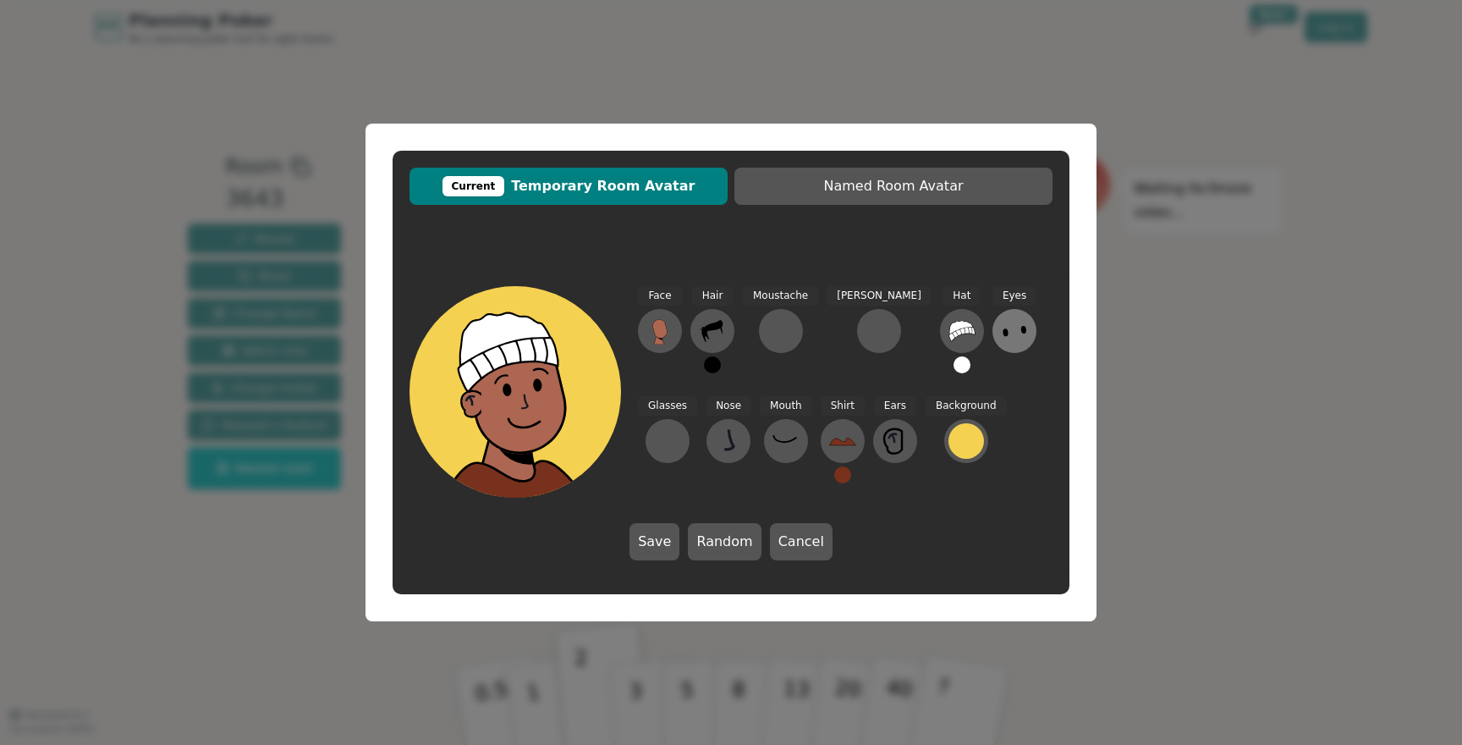
click at [1001, 321] on icon at bounding box center [1014, 330] width 27 height 27
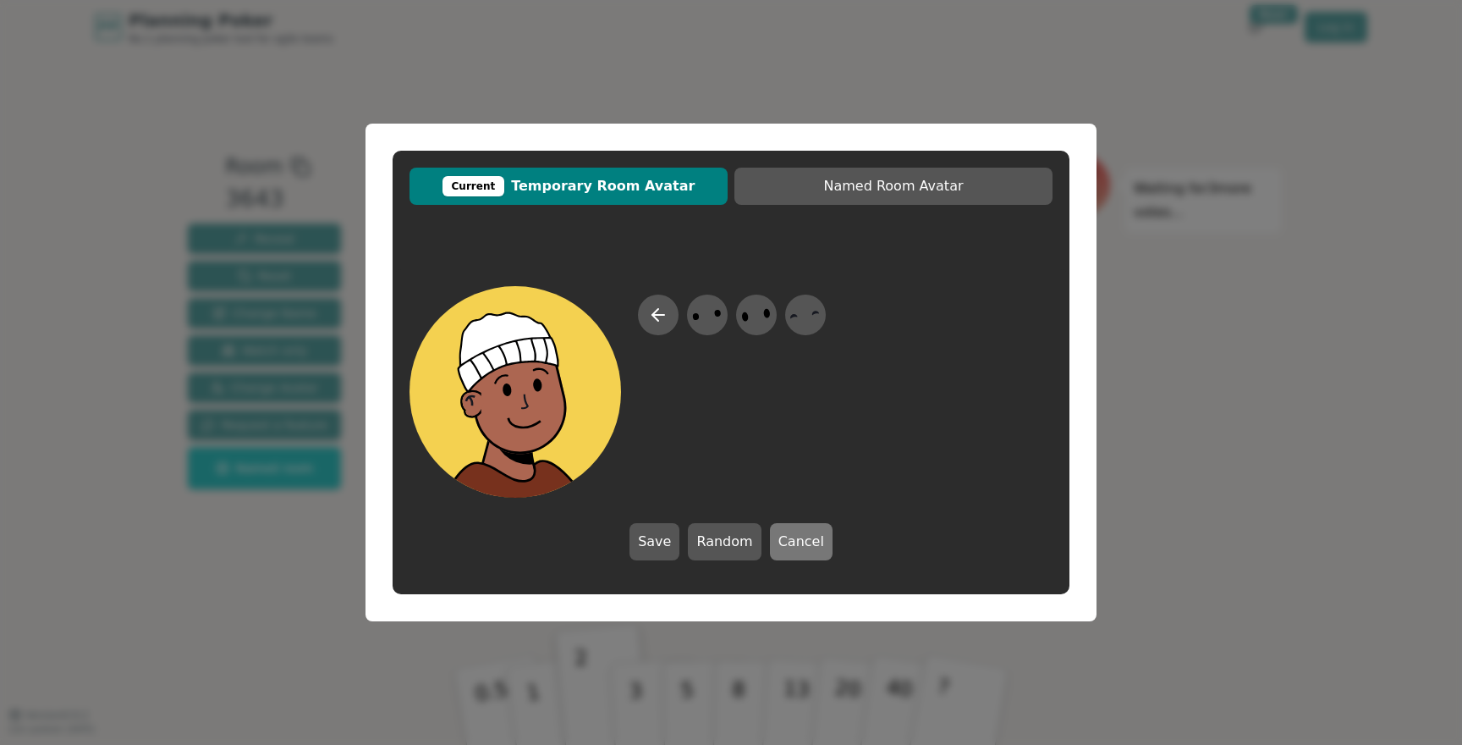
click at [792, 542] on button "Cancel" at bounding box center [801, 541] width 63 height 37
